Goal: Transaction & Acquisition: Purchase product/service

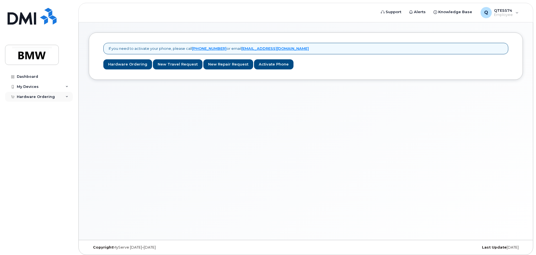
click at [38, 92] on div "Hardware Ordering" at bounding box center [39, 97] width 68 height 10
click at [36, 88] on div "My Devices" at bounding box center [28, 87] width 22 height 4
click at [35, 95] on div "Add Device" at bounding box center [30, 97] width 22 height 5
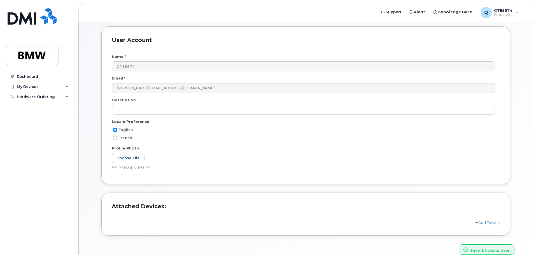
scroll to position [53, 0]
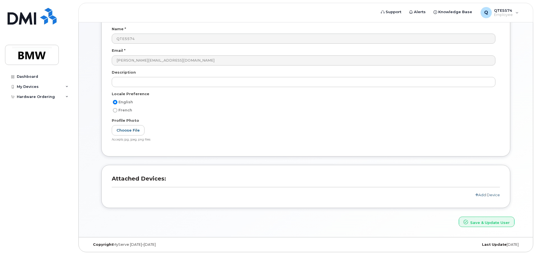
click at [493, 193] on link "Add Device" at bounding box center [487, 195] width 25 height 4
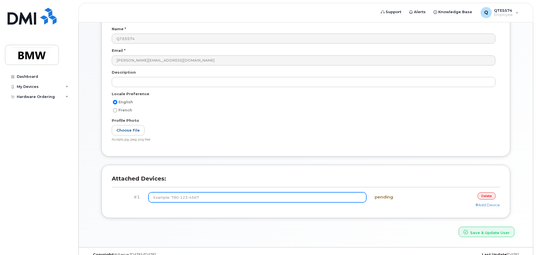
click at [177, 195] on input at bounding box center [257, 197] width 218 height 10
type input "(864) 867-9959"
click at [459, 227] on button "Save & Update User" at bounding box center [487, 232] width 56 height 10
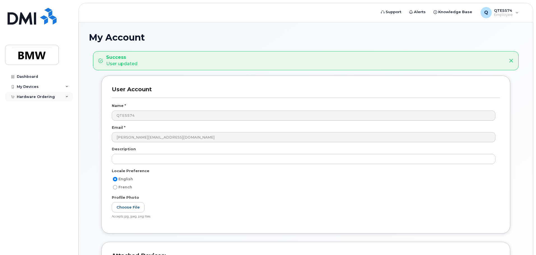
click at [36, 97] on div "Hardware Ordering" at bounding box center [36, 97] width 38 height 4
click at [34, 88] on div "My Devices" at bounding box center [28, 87] width 22 height 4
click at [33, 116] on div "New Order" at bounding box center [29, 117] width 21 height 5
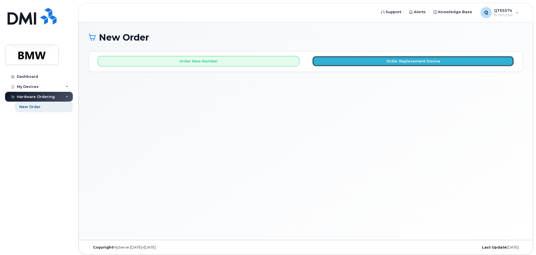
click at [376, 58] on button "Order Replacement Device" at bounding box center [413, 61] width 202 height 10
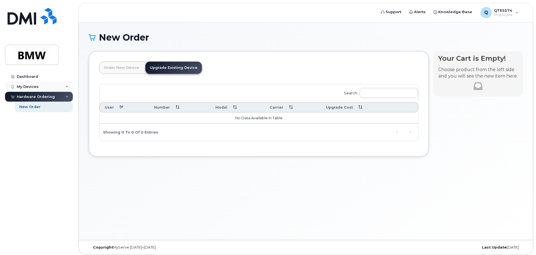
click at [27, 85] on div "My Devices" at bounding box center [28, 87] width 22 height 4
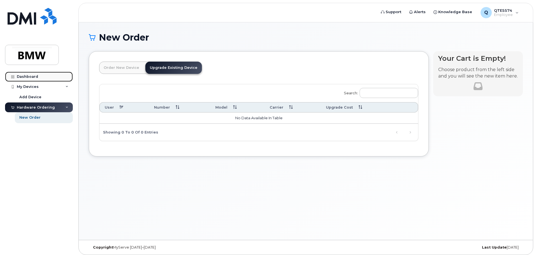
click at [27, 76] on div "Dashboard" at bounding box center [27, 76] width 21 height 4
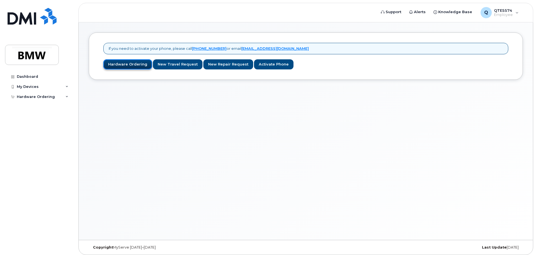
click at [122, 60] on link "Hardware Ordering" at bounding box center [127, 64] width 49 height 10
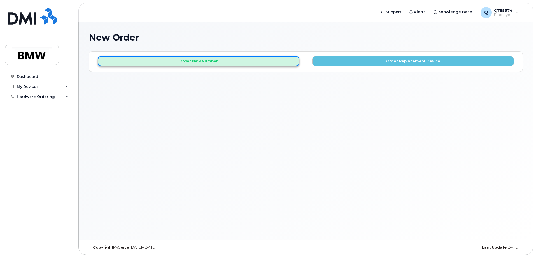
click at [282, 61] on button "Order New Number" at bounding box center [199, 61] width 202 height 10
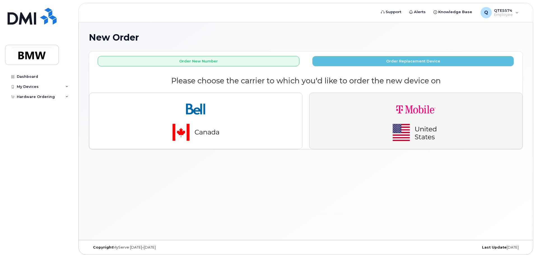
click at [415, 125] on img "button" at bounding box center [416, 120] width 78 height 47
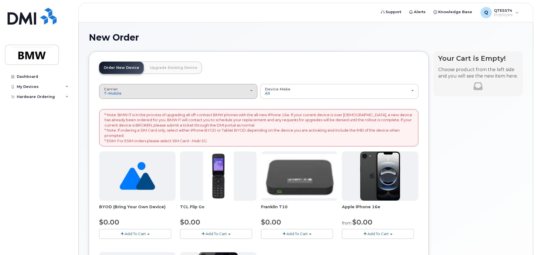
click at [228, 91] on div "Carrier Bell T-Mobile" at bounding box center [178, 91] width 149 height 9
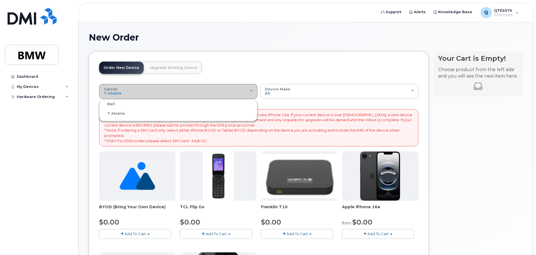
click at [228, 91] on div "Carrier Bell T-Mobile" at bounding box center [178, 91] width 149 height 9
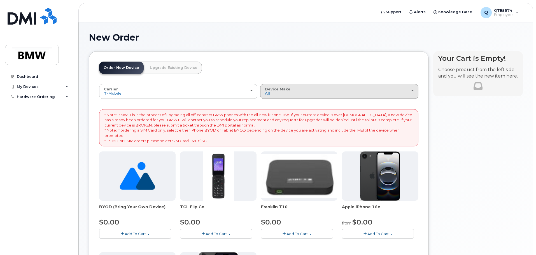
click at [308, 90] on div "Device Make All Cell Phone iPhone Modem" at bounding box center [339, 91] width 149 height 9
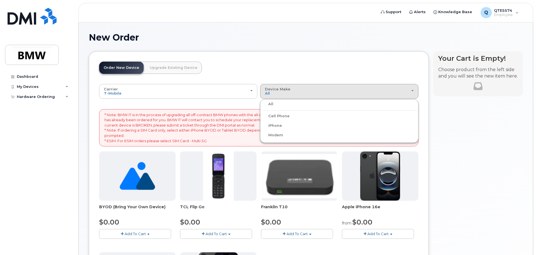
click at [274, 125] on label "iPhone" at bounding box center [272, 125] width 20 height 7
click at [0, 0] on input "iPhone" at bounding box center [0, 0] width 0 height 0
